Goal: Register for event/course

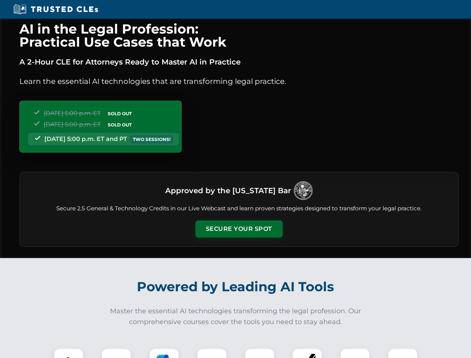
click at [239, 229] on button "Secure Your Spot" at bounding box center [238, 228] width 87 height 17
